Goal: Entertainment & Leisure: Consume media (video, audio)

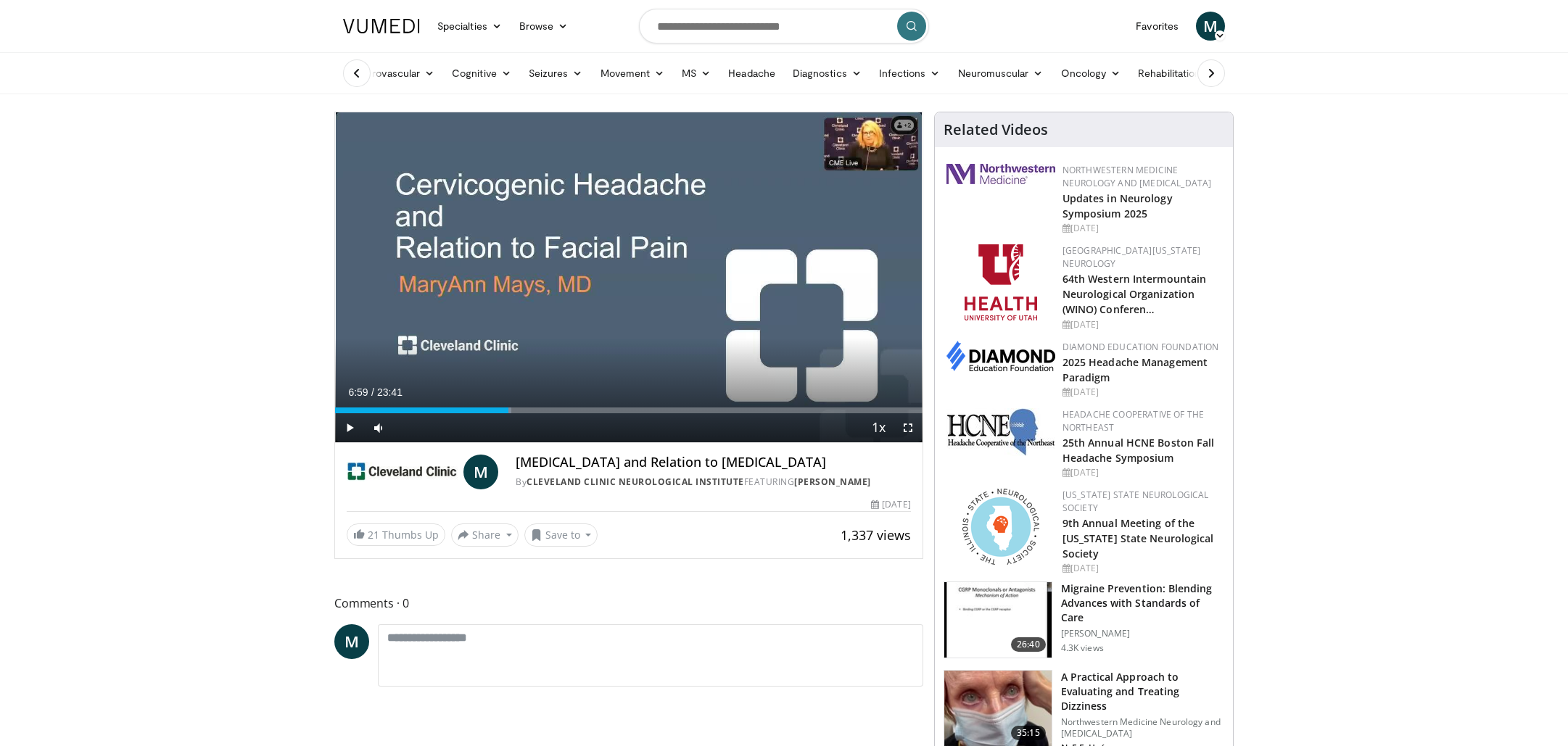
click at [352, 430] on span "Video Player" at bounding box center [350, 428] width 29 height 29
click at [909, 432] on span "Video Player" at bounding box center [908, 428] width 29 height 29
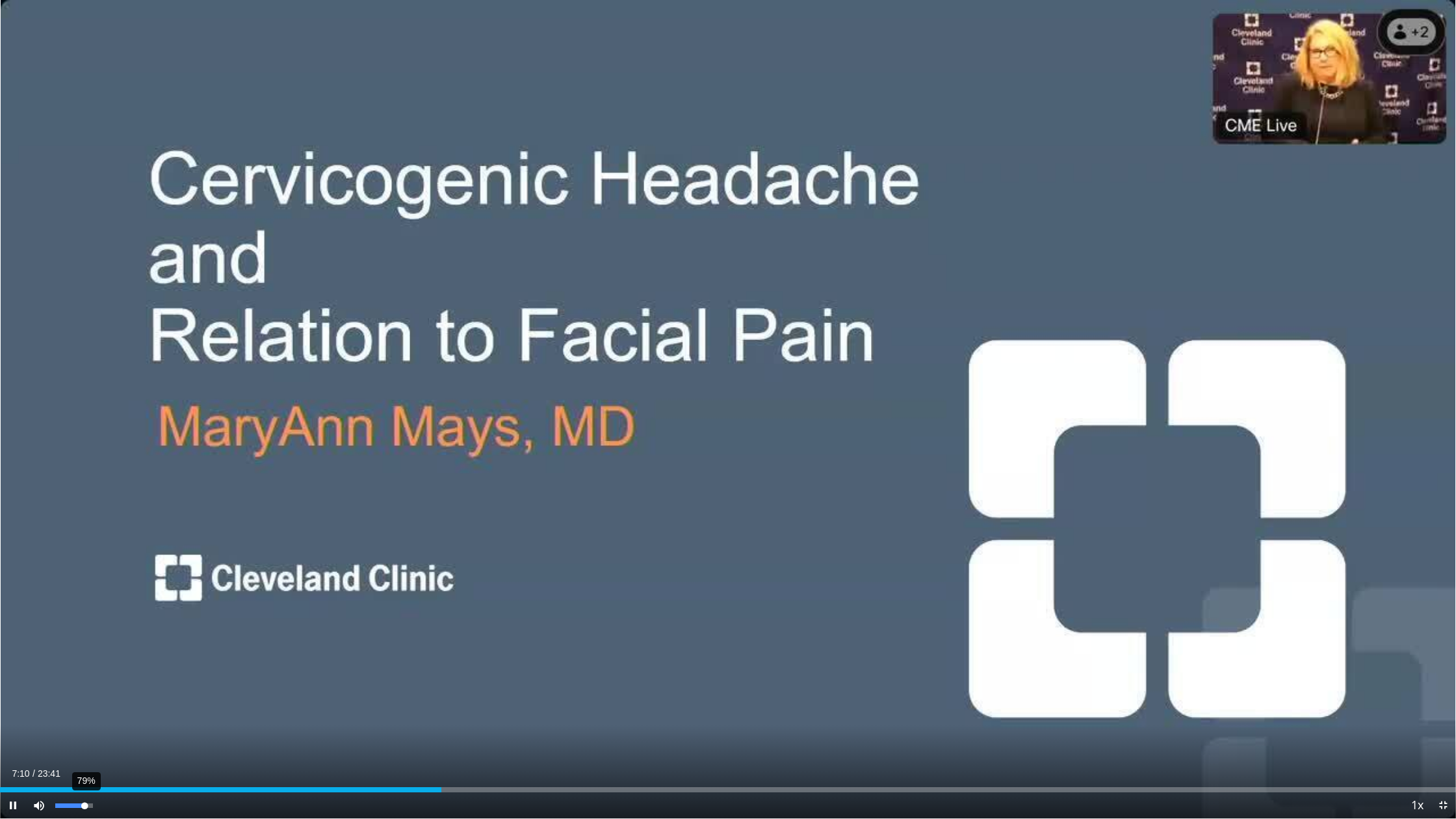
click at [84, 668] on div "79%" at bounding box center [74, 806] width 46 height 26
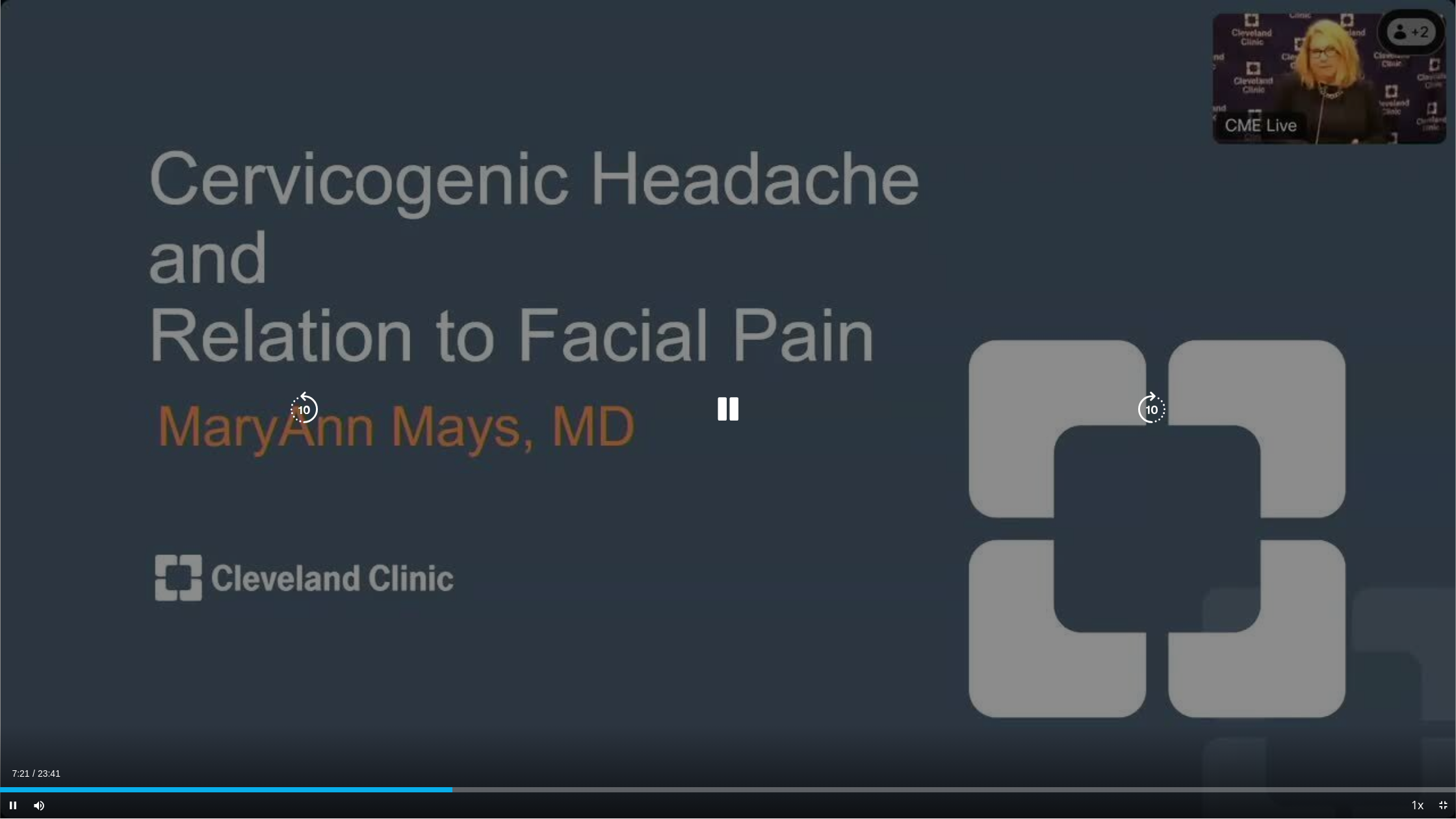
click at [895, 368] on div "10 seconds Tap to unmute" at bounding box center [728, 409] width 1456 height 818
click at [18, 668] on span "Video Player" at bounding box center [13, 806] width 26 height 26
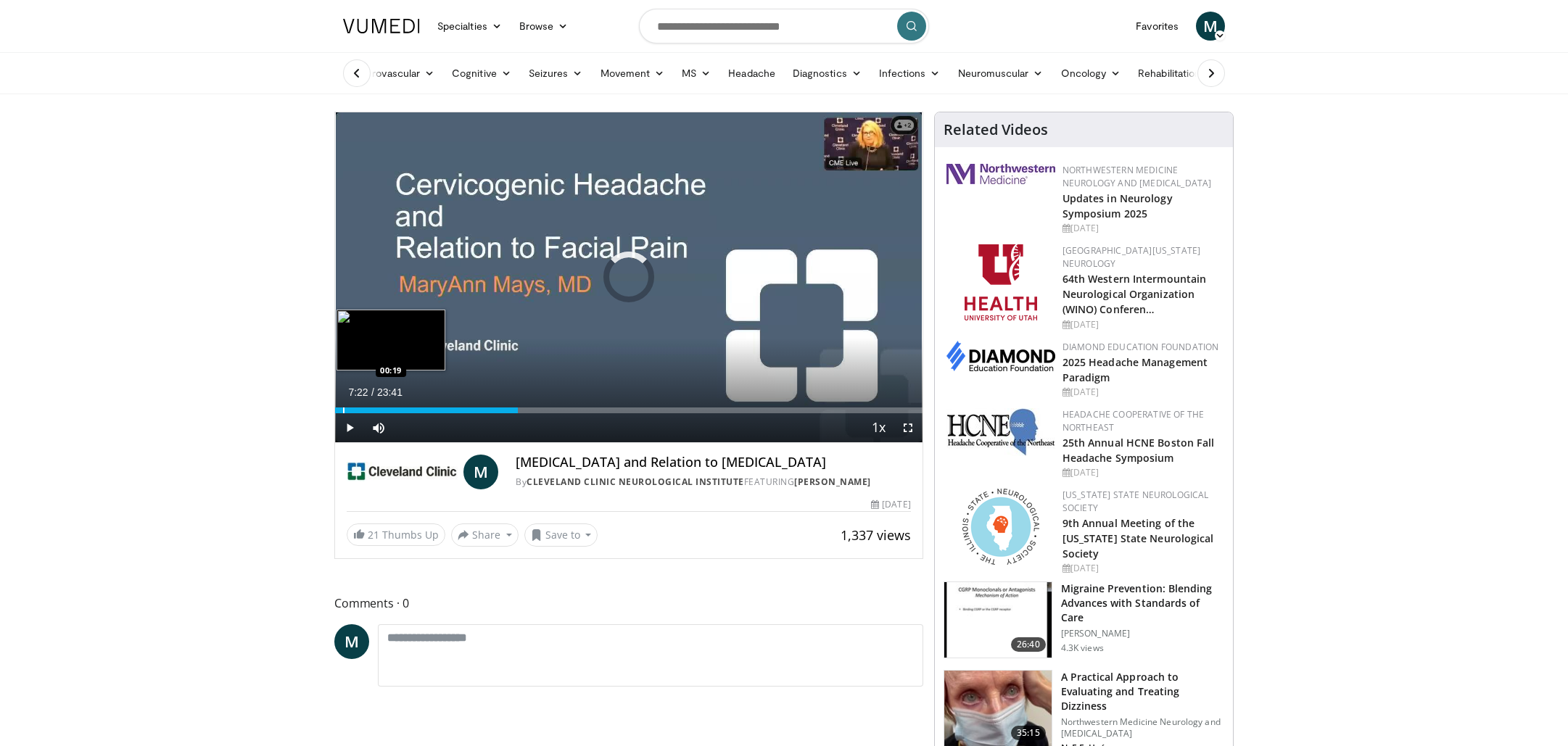
click at [343, 413] on div "Progress Bar" at bounding box center [344, 410] width 2 height 5
click at [358, 408] on div "Progress Bar" at bounding box center [359, 410] width 2 height 5
click at [345, 408] on div "Progress Bar" at bounding box center [346, 410] width 2 height 5
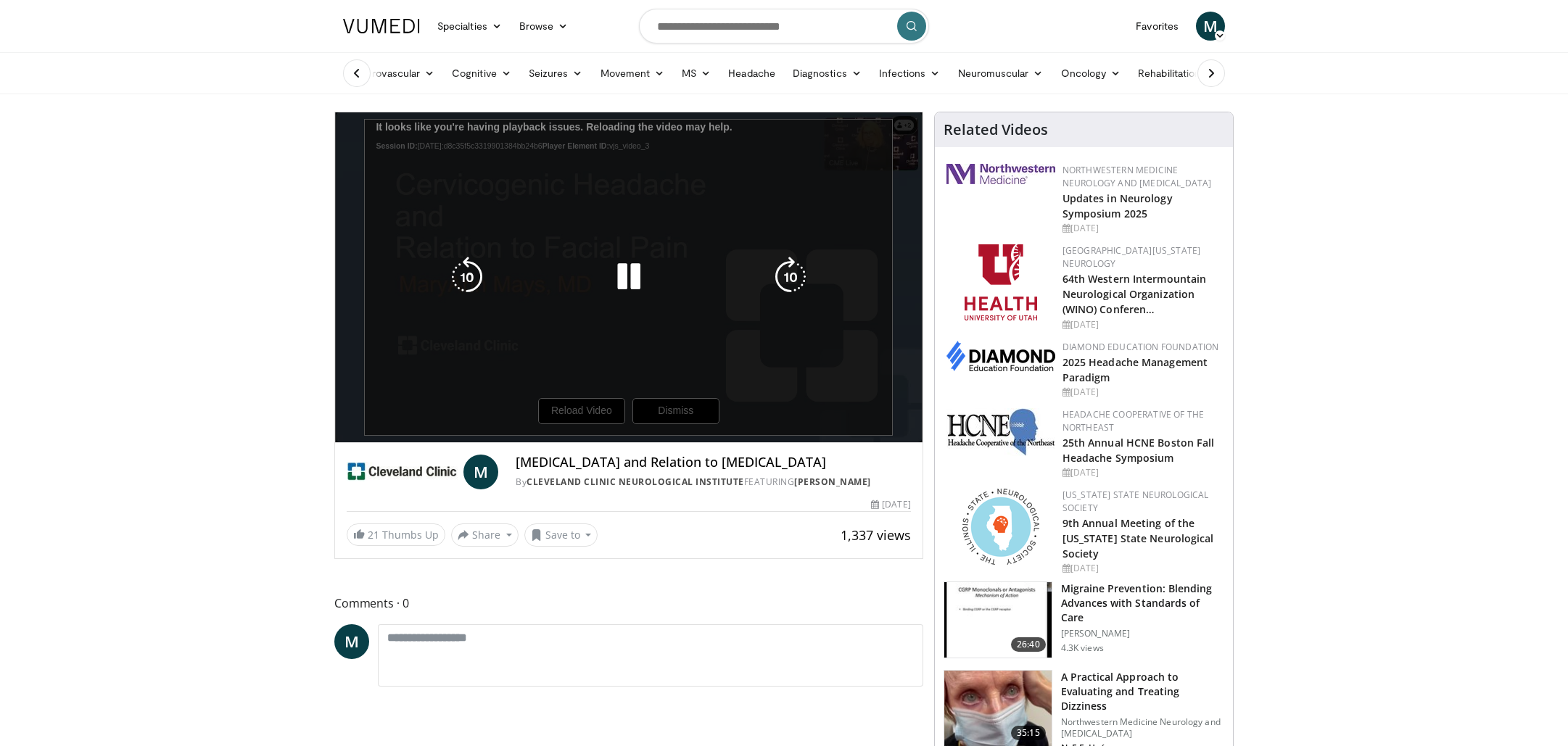
click at [580, 414] on div "10 seconds Tap to unmute" at bounding box center [629, 277] width 588 height 330
click at [617, 289] on icon "Video Player" at bounding box center [629, 277] width 41 height 41
